Goal: Transaction & Acquisition: Purchase product/service

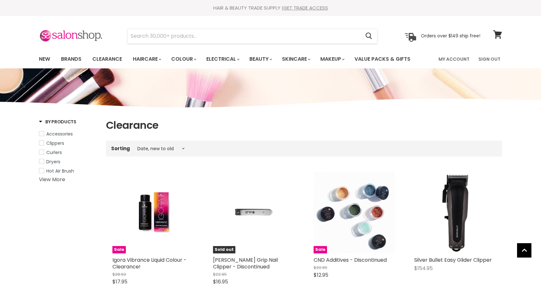
select select "created-descending"
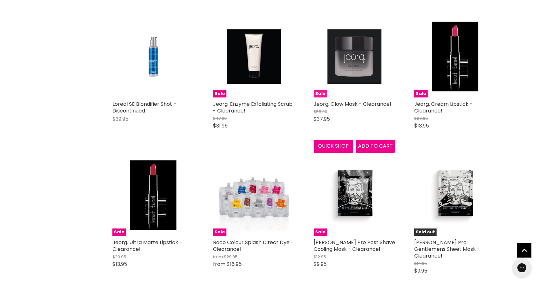
scroll to position [4819, 0]
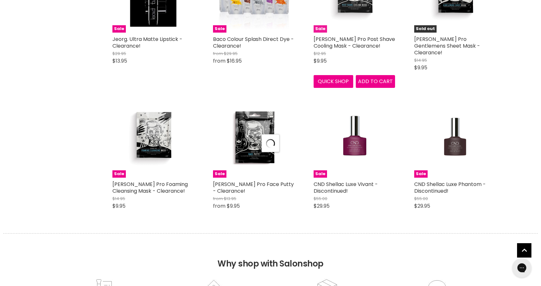
select select "created-descending"
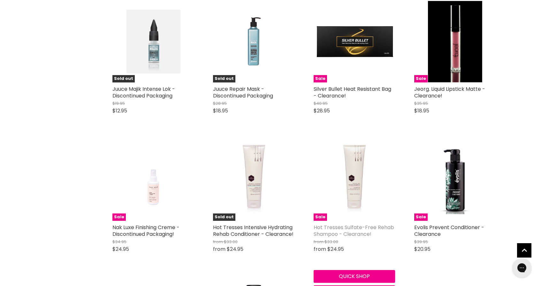
scroll to position [6244, 0]
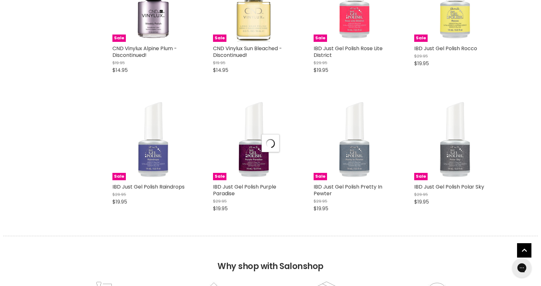
select select "created-descending"
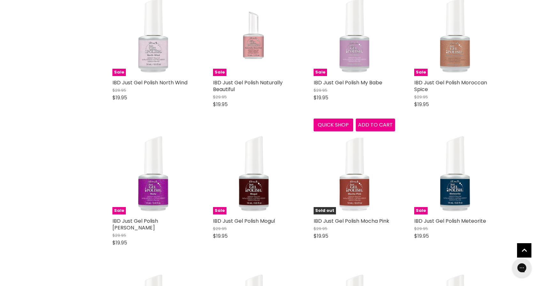
scroll to position [7082, 0]
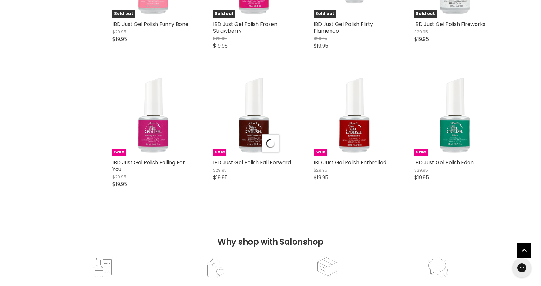
select select "created-descending"
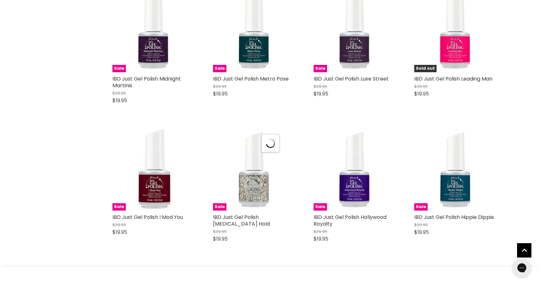
select select "created-descending"
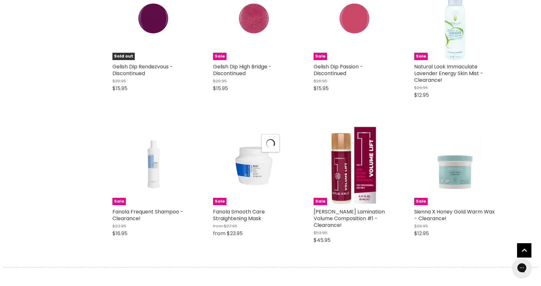
select select "created-descending"
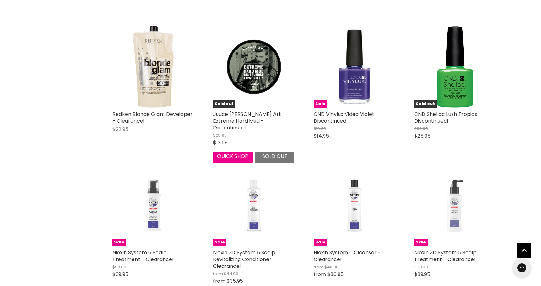
scroll to position [13321, 0]
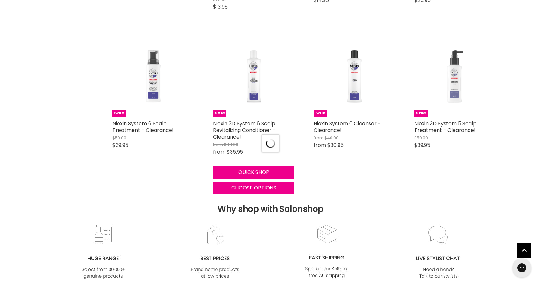
select select "created-descending"
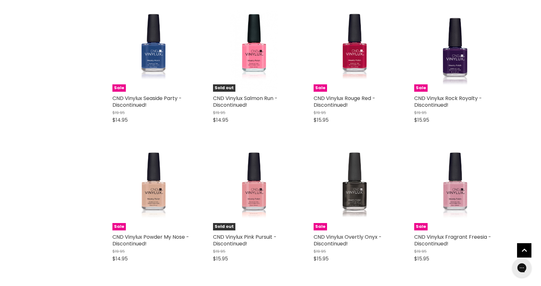
scroll to position [15009, 0]
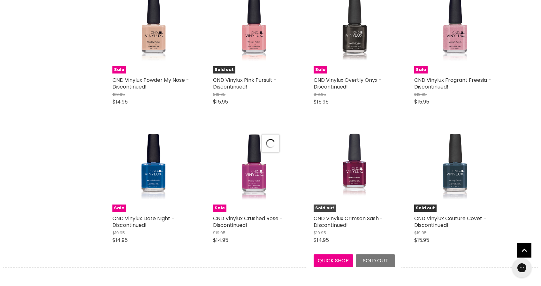
select select "created-descending"
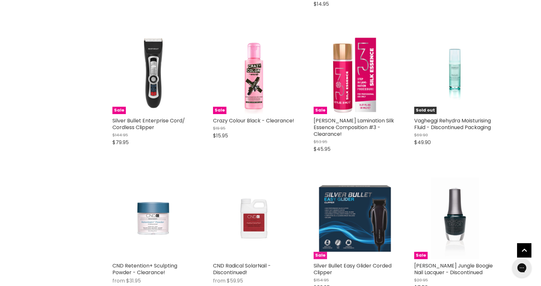
scroll to position [16451, 0]
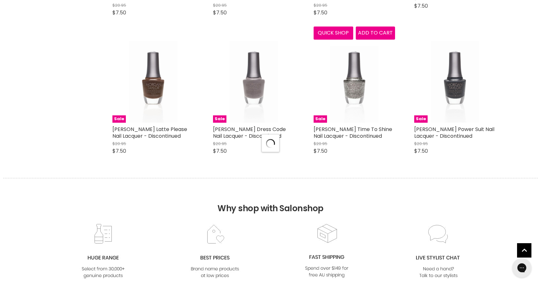
select select "created-descending"
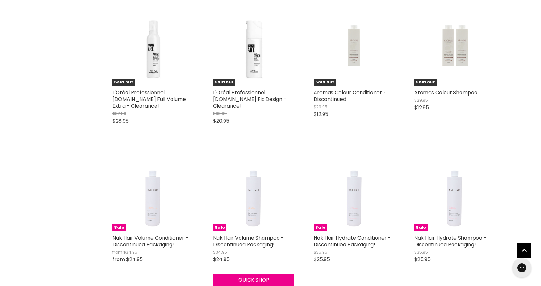
scroll to position [17914, 0]
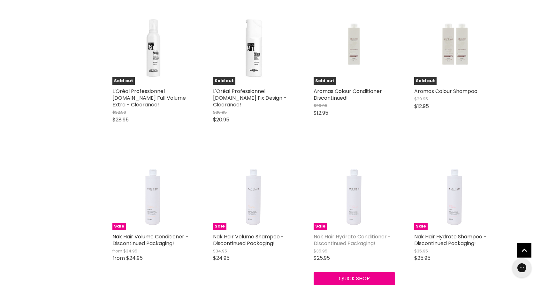
click at [355, 233] on link "Nak Hair Hydrate Conditioner - Discontinued Packaging!" at bounding box center [352, 240] width 77 height 14
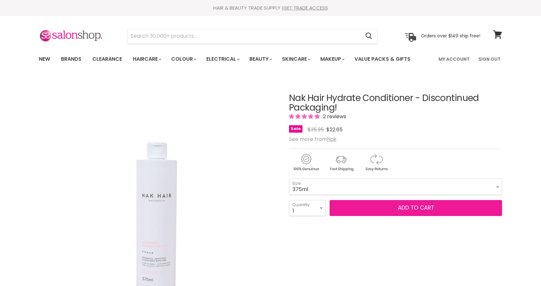
click at [387, 204] on button "Add to cart" at bounding box center [416, 208] width 173 height 16
click at [422, 207] on span "Add to cart" at bounding box center [416, 208] width 36 height 8
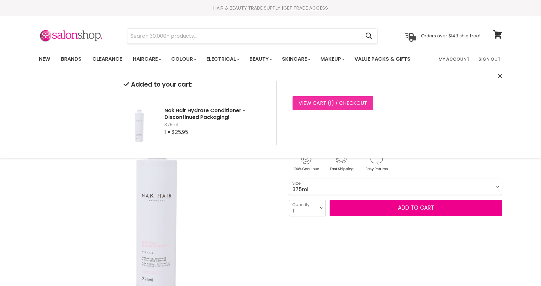
click at [318, 100] on link "View cart ( 1 ) / Checkout" at bounding box center [333, 103] width 81 height 14
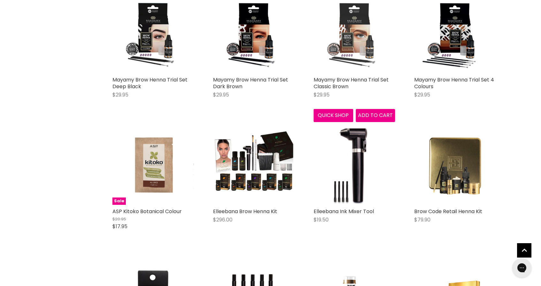
scroll to position [425, 0]
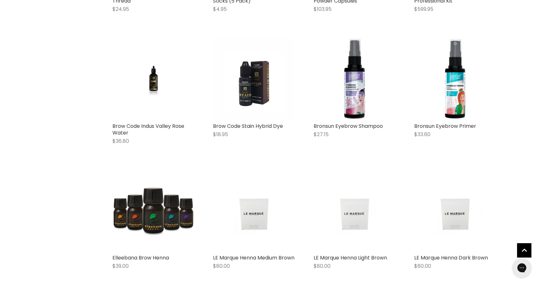
scroll to position [778, 0]
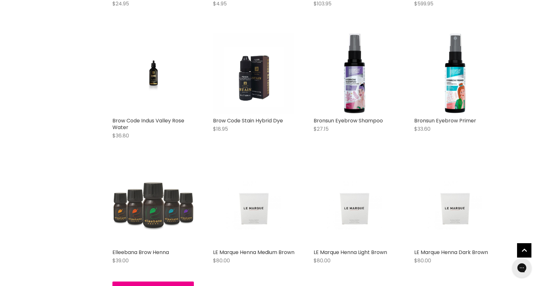
click at [173, 197] on img "Main content" at bounding box center [152, 204] width 81 height 81
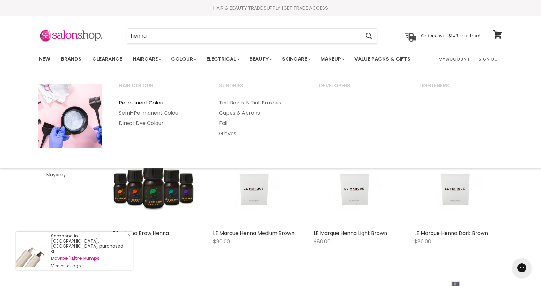
click at [160, 102] on link "Permanent Colour" at bounding box center [160, 103] width 99 height 10
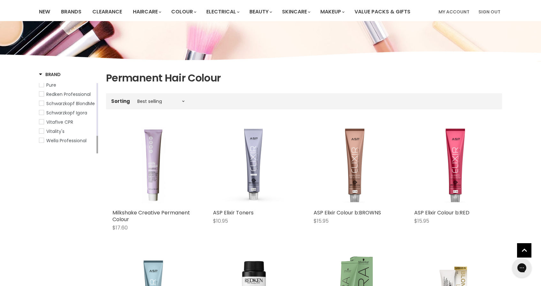
scroll to position [45, 0]
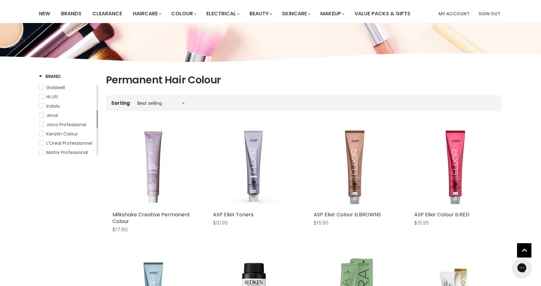
click at [42, 94] on span "Hi Lift" at bounding box center [41, 96] width 4 height 4
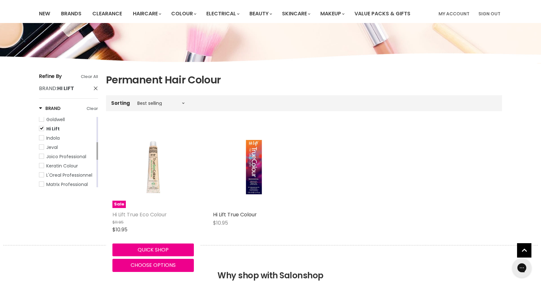
click at [144, 212] on link "Hi Lift True Eco Colour" at bounding box center [139, 214] width 54 height 7
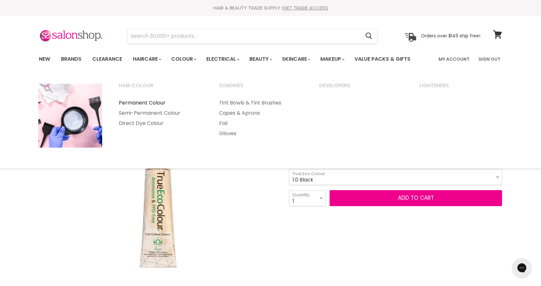
click at [157, 100] on link "Permanent Colour" at bounding box center [160, 103] width 99 height 10
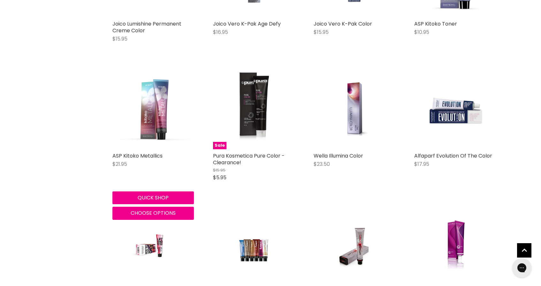
scroll to position [1423, 0]
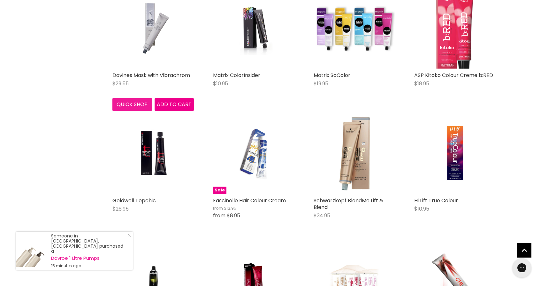
scroll to position [1774, 0]
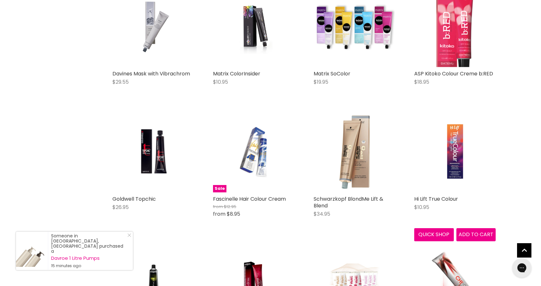
click at [457, 158] on img "Main content" at bounding box center [455, 151] width 54 height 81
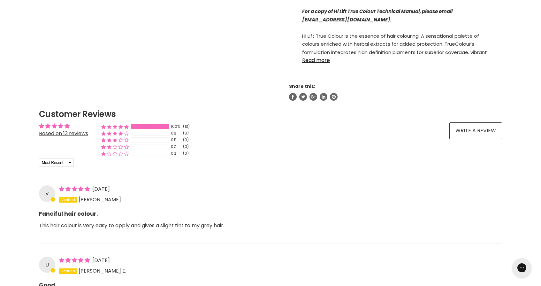
scroll to position [394, 0]
click at [320, 61] on link "Read more" at bounding box center [395, 58] width 187 height 10
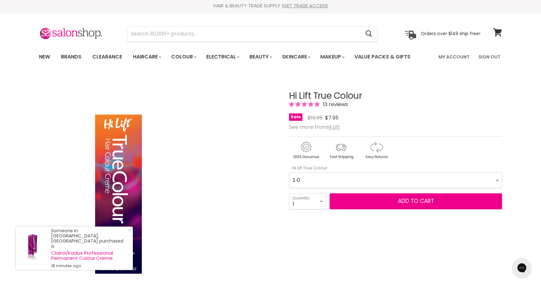
scroll to position [6, 0]
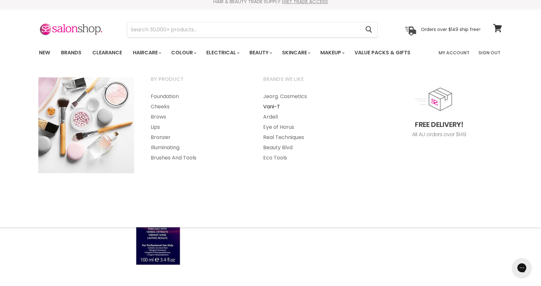
click at [275, 104] on link "Vani-T" at bounding box center [310, 107] width 111 height 10
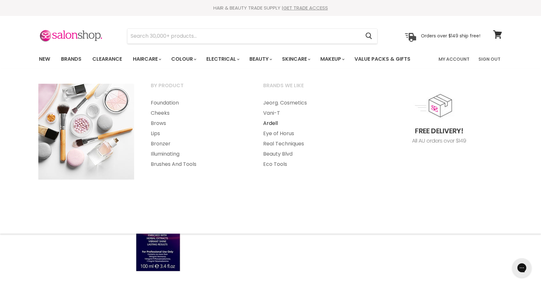
click at [273, 121] on link "Ardell" at bounding box center [310, 123] width 111 height 10
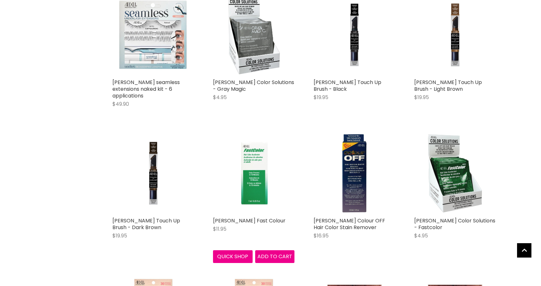
scroll to position [539, 0]
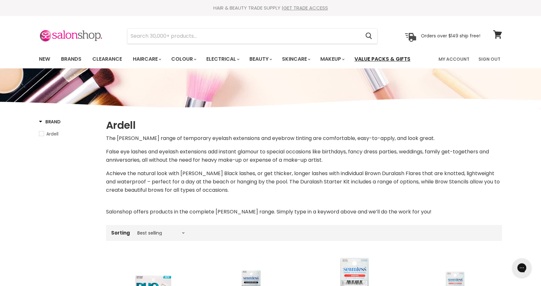
click at [375, 58] on link "Value Packs & Gifts" at bounding box center [382, 58] width 65 height 13
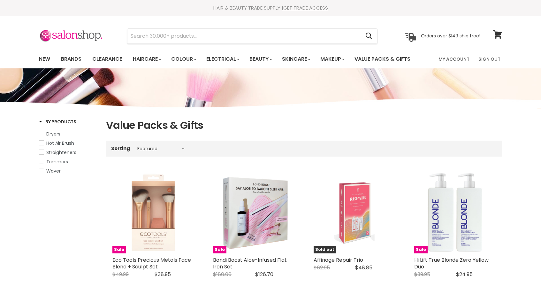
select select "manual"
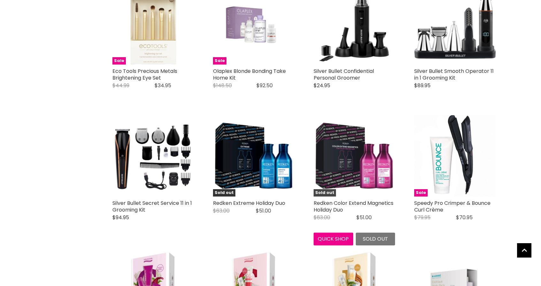
scroll to position [987, 0]
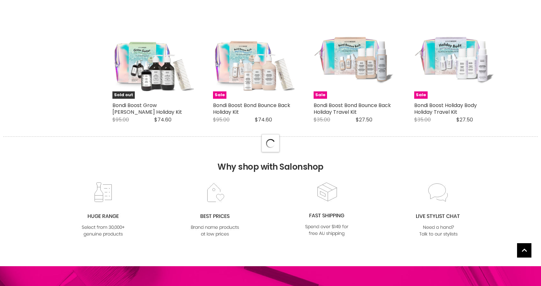
select select "manual"
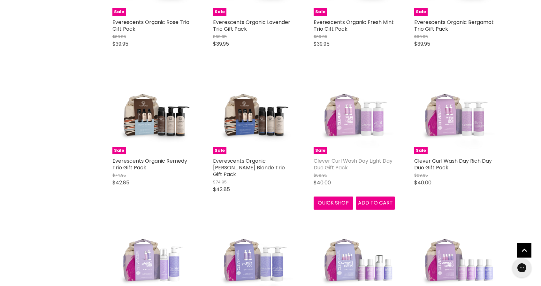
scroll to position [3060, 0]
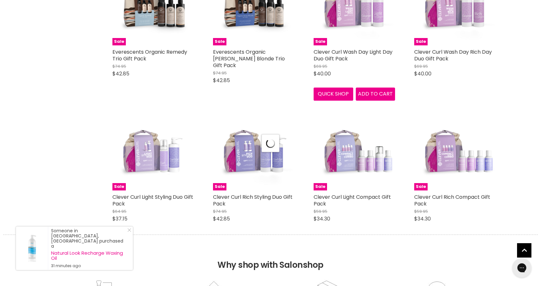
select select "manual"
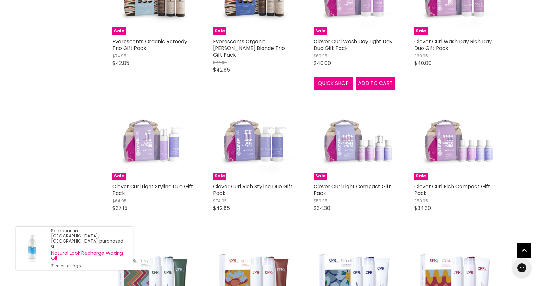
scroll to position [3179, 0]
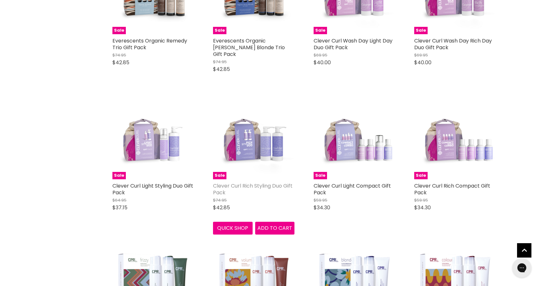
click at [254, 182] on link "Clever Curl Rich Styling Duo Gift Pack" at bounding box center [253, 189] width 80 height 14
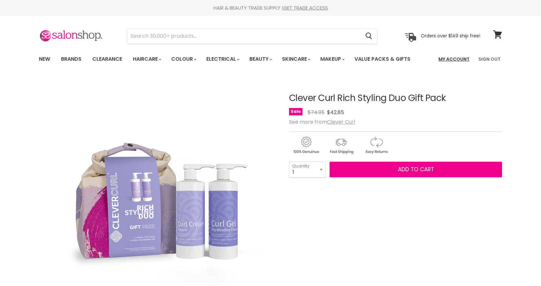
click at [465, 58] on link "My Account" at bounding box center [454, 58] width 39 height 13
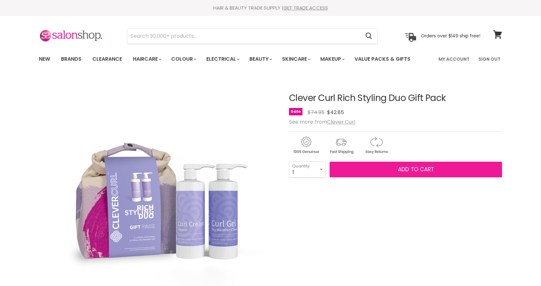
click at [383, 167] on button "Add to cart" at bounding box center [416, 170] width 173 height 16
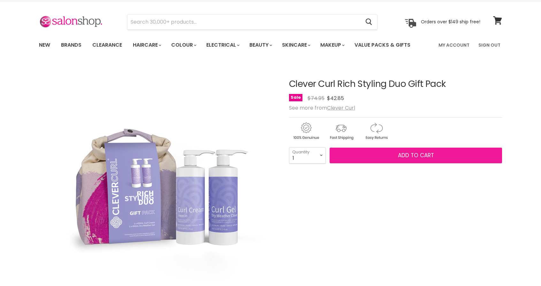
scroll to position [11, 0]
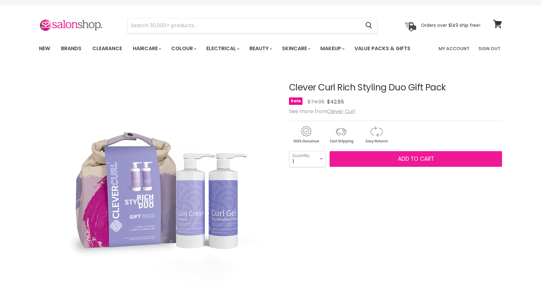
click at [416, 161] on span "Add to cart" at bounding box center [416, 159] width 36 height 8
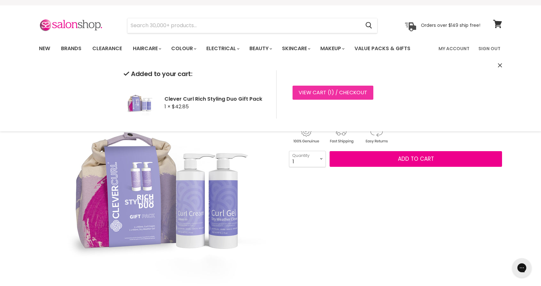
click at [322, 88] on link "View cart ( 1 ) / Checkout" at bounding box center [333, 93] width 81 height 14
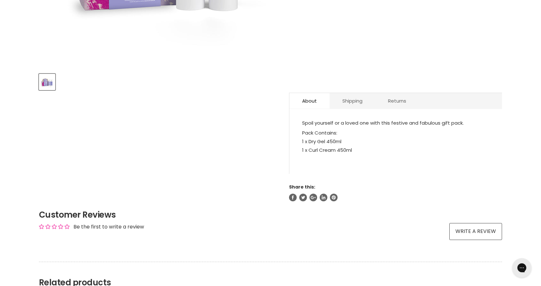
scroll to position [226, 0]
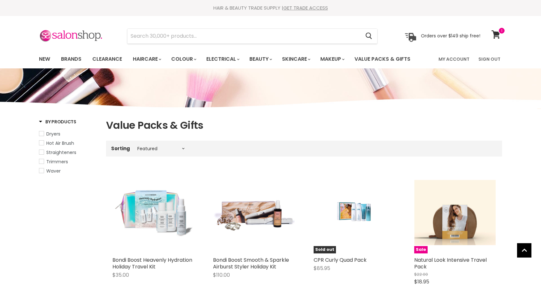
select select "manual"
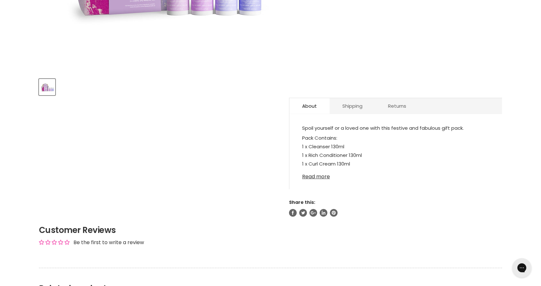
click at [323, 177] on link "Read more" at bounding box center [395, 175] width 187 height 10
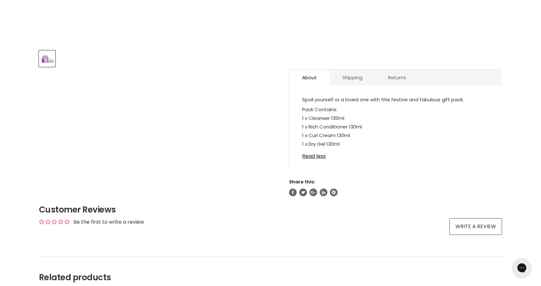
scroll to position [272, 0]
click at [356, 78] on link "Shipping" at bounding box center [353, 77] width 46 height 16
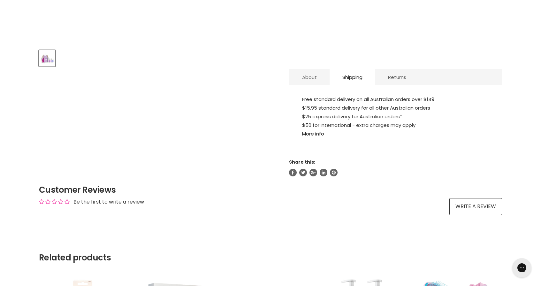
click at [312, 75] on link "About" at bounding box center [309, 77] width 40 height 16
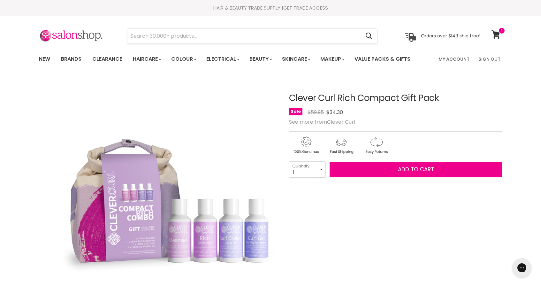
scroll to position [0, 0]
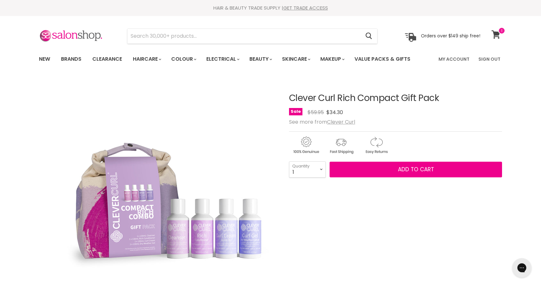
click at [498, 33] on icon at bounding box center [496, 34] width 9 height 8
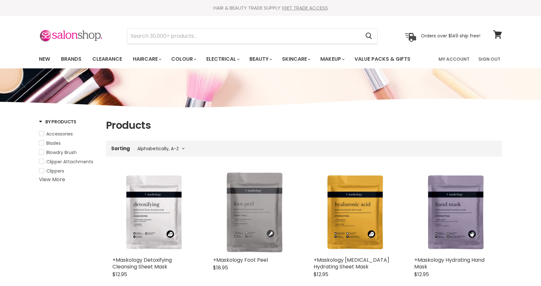
select select "title-ascending"
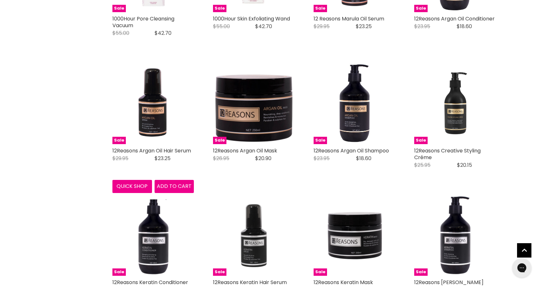
scroll to position [1429, 0]
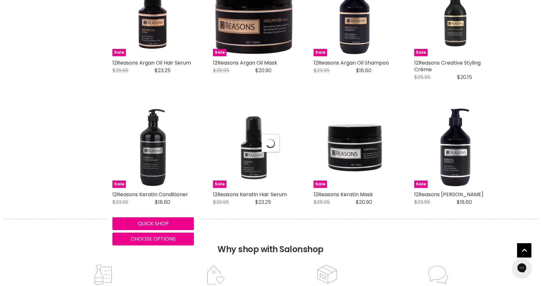
select select "title-ascending"
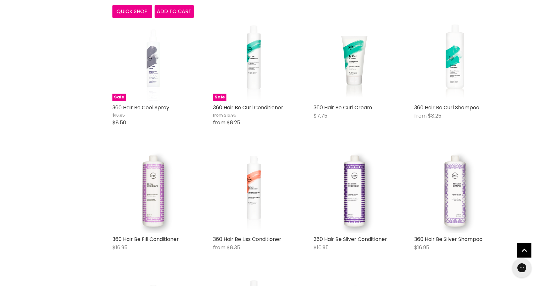
scroll to position [2403, 0]
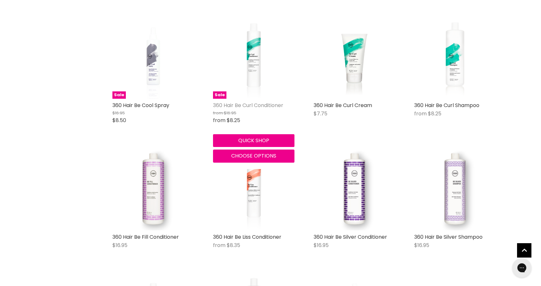
click at [254, 102] on link "360 Hair Be Curl Conditioner" at bounding box center [248, 105] width 70 height 7
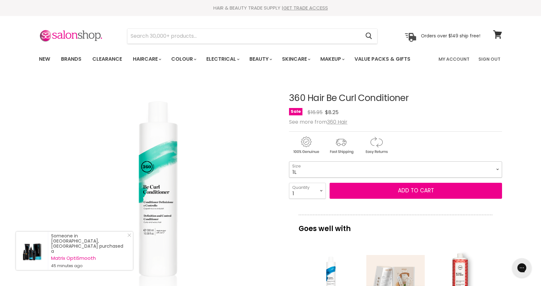
select select "1L"
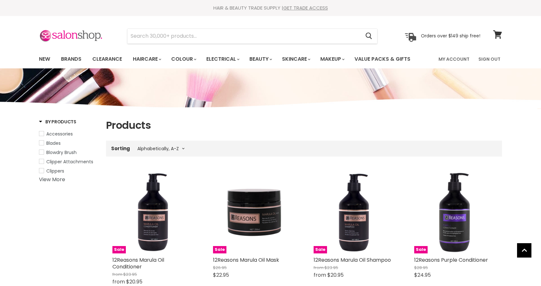
select select "title-ascending"
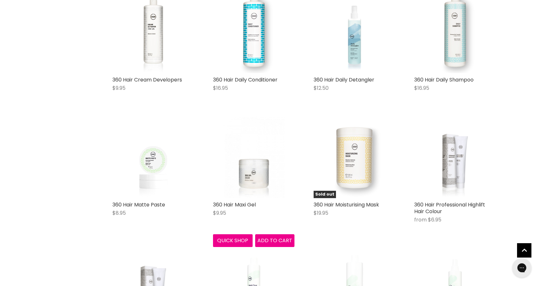
scroll to position [1236, 0]
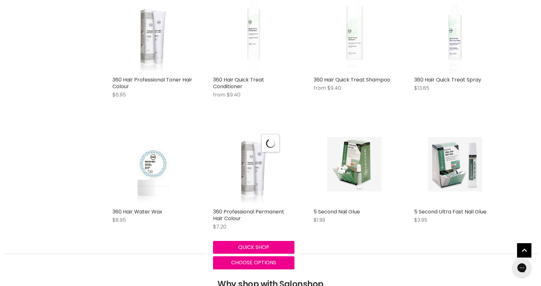
select select "title-ascending"
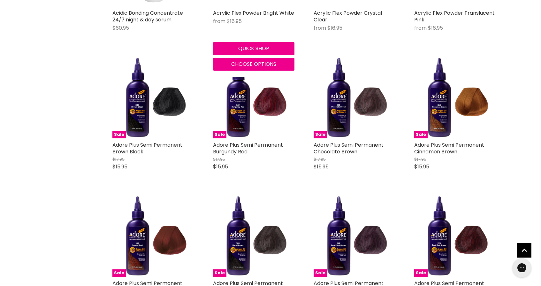
scroll to position [2627, 0]
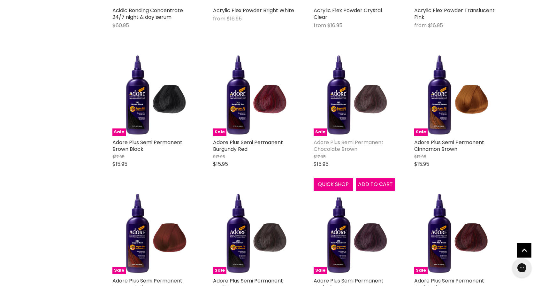
click at [342, 142] on link "Adore Plus Semi Permanent Chocolate Brown" at bounding box center [349, 146] width 70 height 14
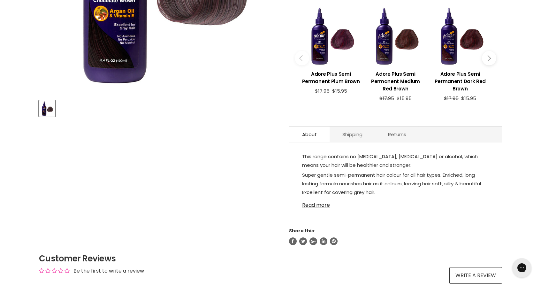
scroll to position [222, 0]
click at [310, 206] on link "Read more" at bounding box center [395, 203] width 187 height 10
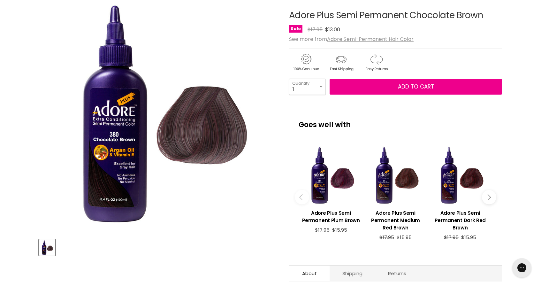
scroll to position [83, 0]
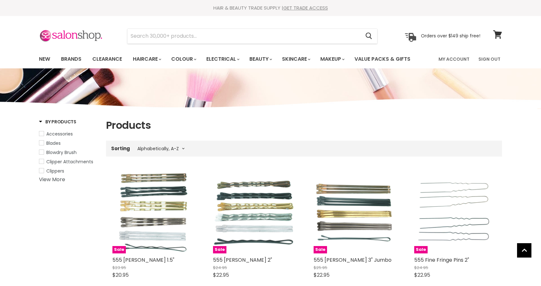
select select "title-ascending"
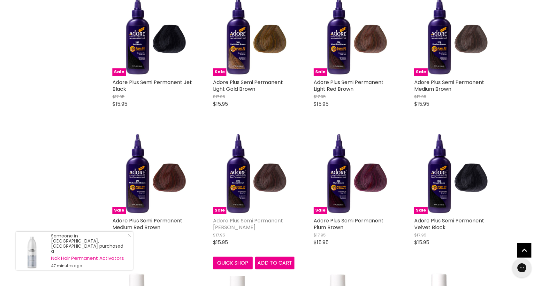
scroll to position [1391, 0]
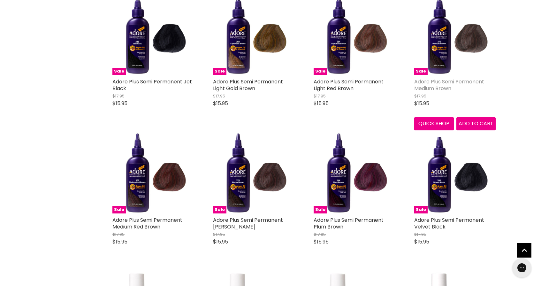
click at [440, 84] on link "Adore Plus Semi Permanent Medium Brown" at bounding box center [449, 85] width 70 height 14
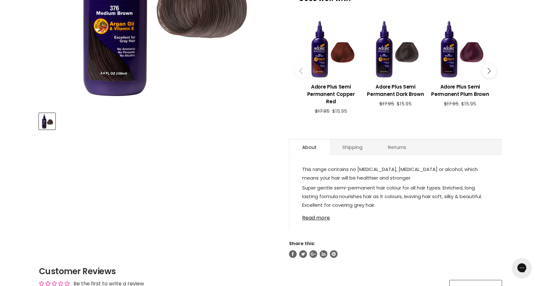
scroll to position [209, 0]
click at [322, 218] on link "Read more" at bounding box center [395, 216] width 187 height 10
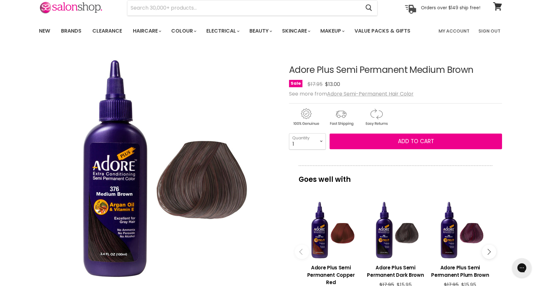
scroll to position [27, 0]
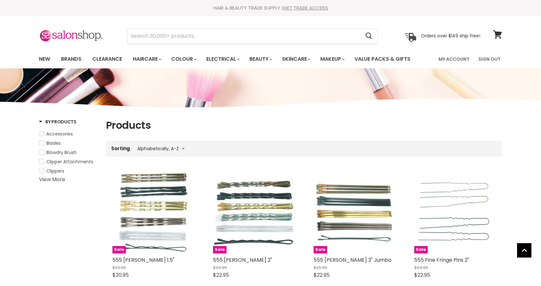
select select "title-ascending"
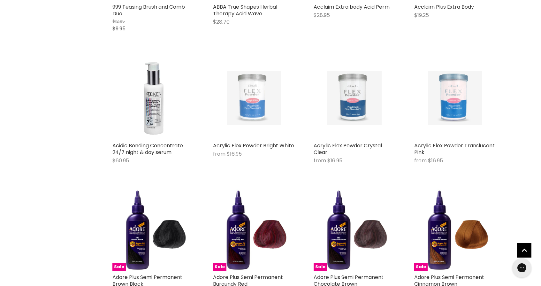
scroll to position [902, 0]
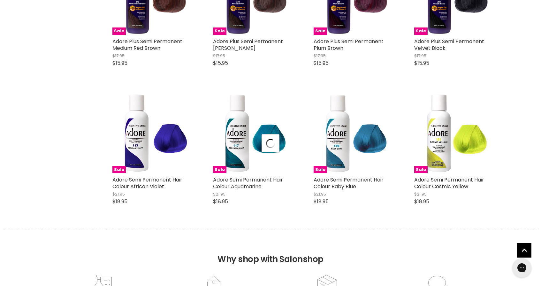
select select "title-ascending"
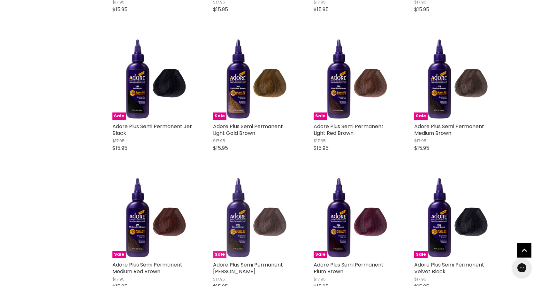
scroll to position [1338, 0]
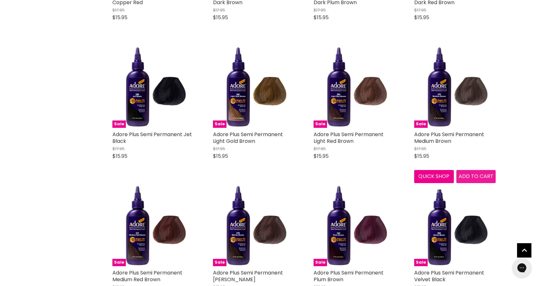
click at [482, 173] on span "Add to cart" at bounding box center [476, 176] width 35 height 7
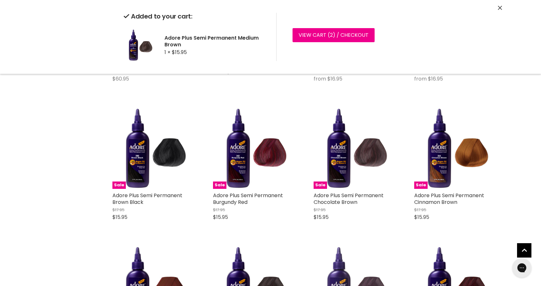
scroll to position [1006, 0]
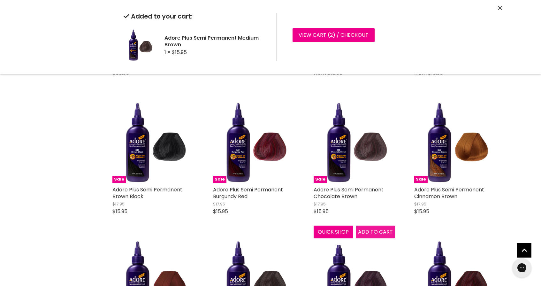
click at [374, 228] on button "Add to cart" at bounding box center [376, 232] width 40 height 13
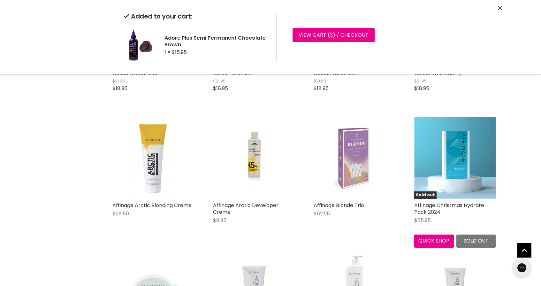
scroll to position [2968, 0]
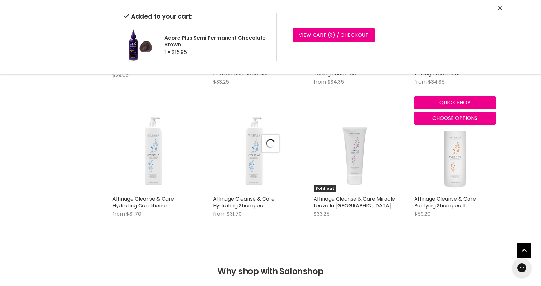
select select "title-ascending"
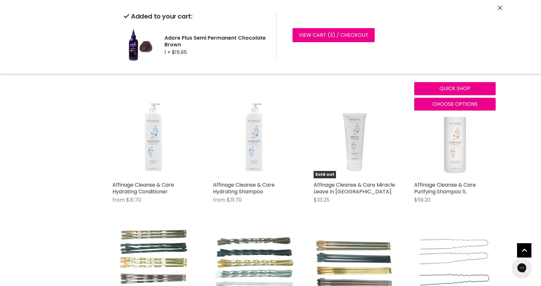
scroll to position [3213, 0]
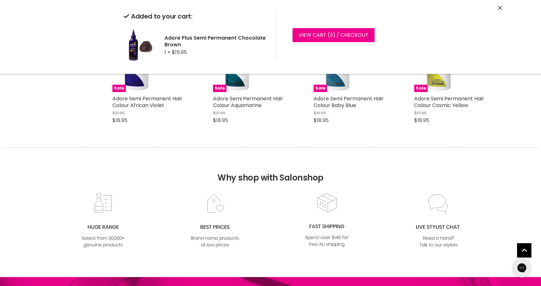
select select "title-ascending"
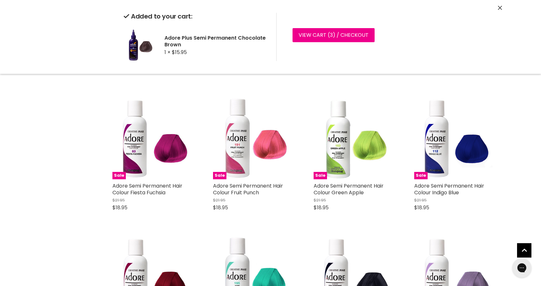
scroll to position [5516, 0]
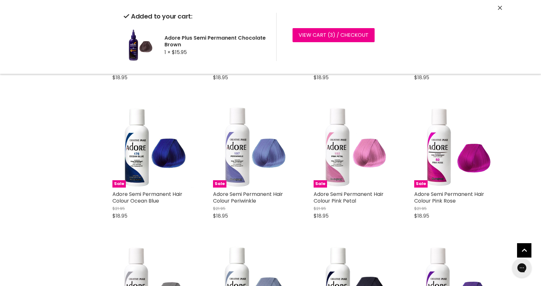
click at [501, 7] on icon "Close" at bounding box center [500, 8] width 4 height 4
click at [314, 34] on link "View cart ( 3 ) / Checkout" at bounding box center [334, 35] width 82 height 14
